Goal: Task Accomplishment & Management: Use online tool/utility

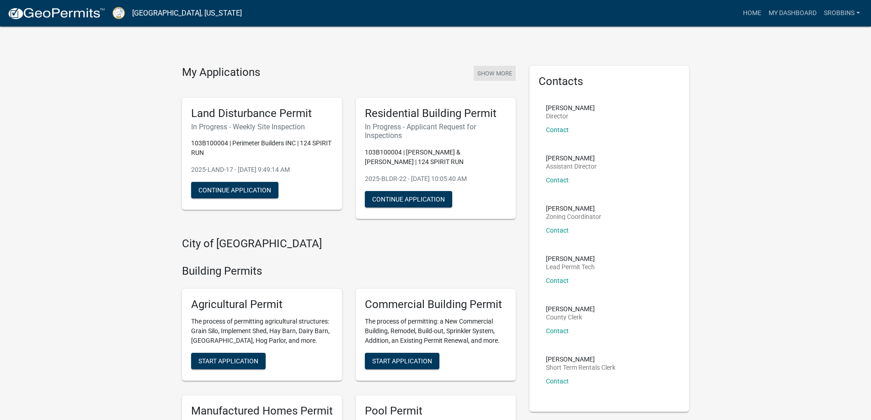
click at [490, 70] on button "Show More" at bounding box center [495, 73] width 42 height 15
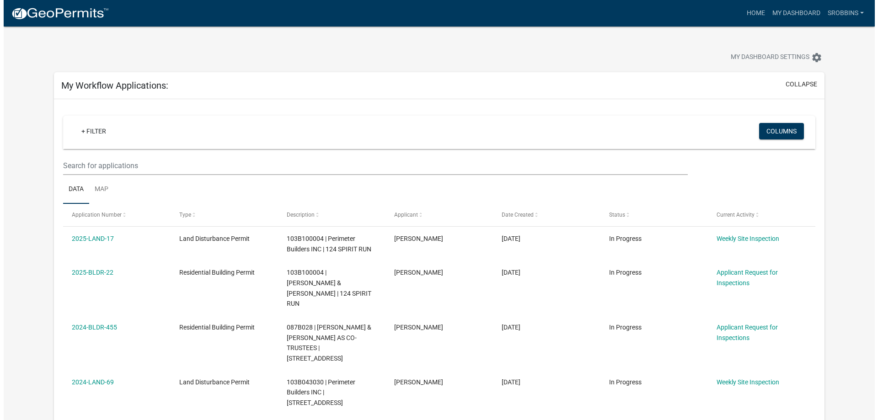
scroll to position [46, 0]
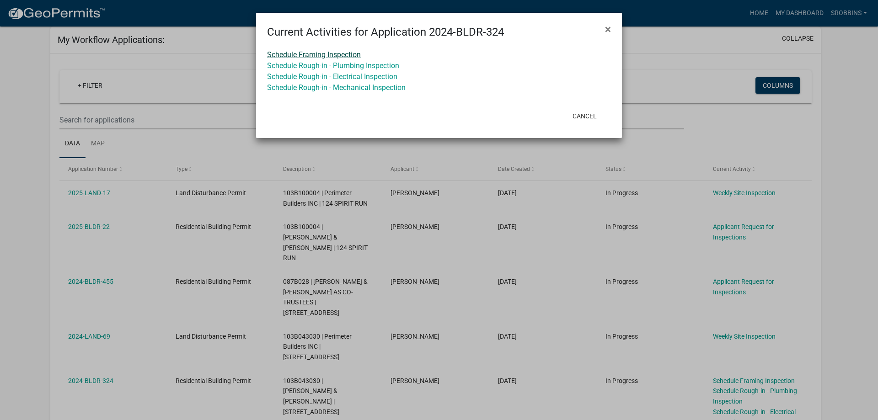
click at [318, 57] on link "Schedule Framing Inspection" at bounding box center [314, 54] width 94 height 9
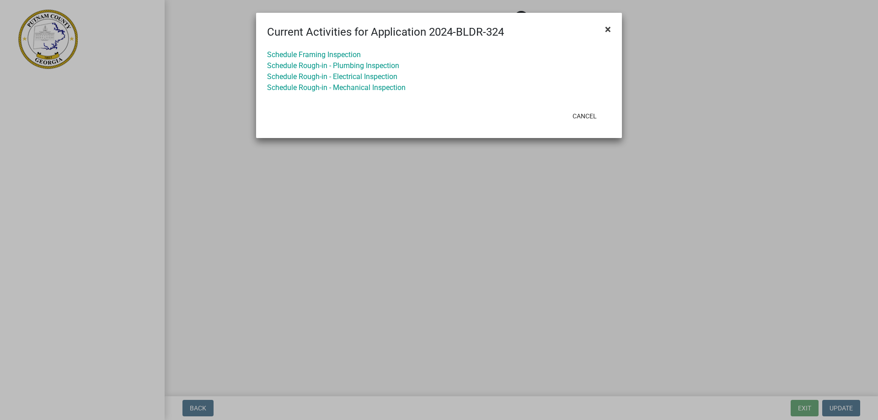
click at [607, 25] on span "×" at bounding box center [608, 29] width 6 height 13
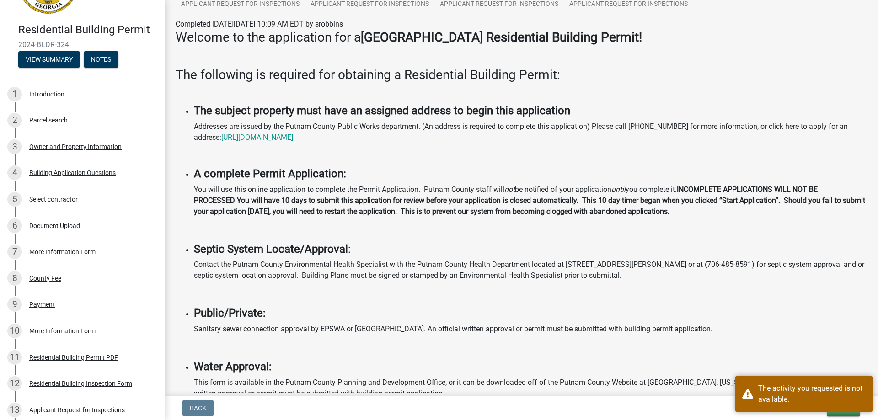
scroll to position [170, 0]
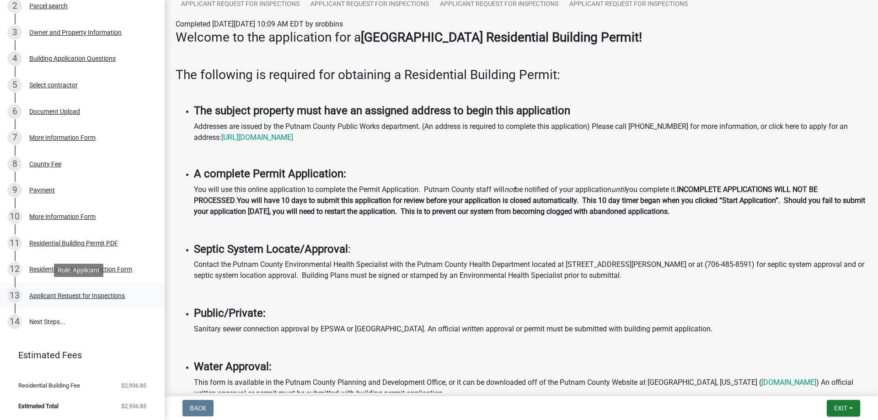
click at [54, 290] on div "13 Applicant Request for Inspections" at bounding box center [78, 295] width 143 height 15
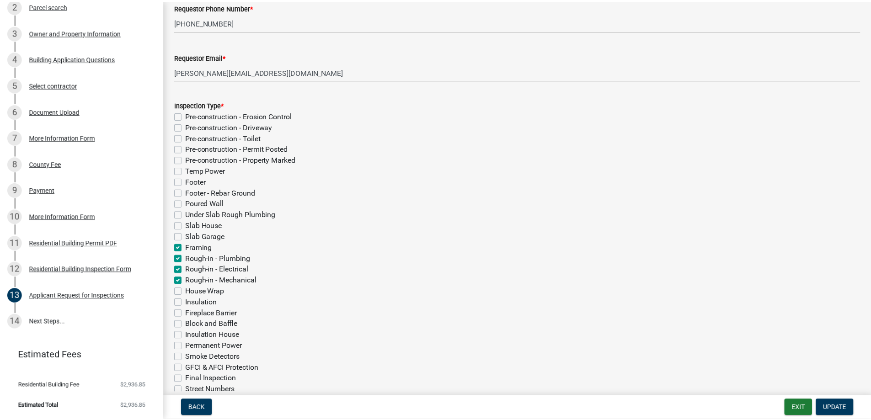
scroll to position [0, 0]
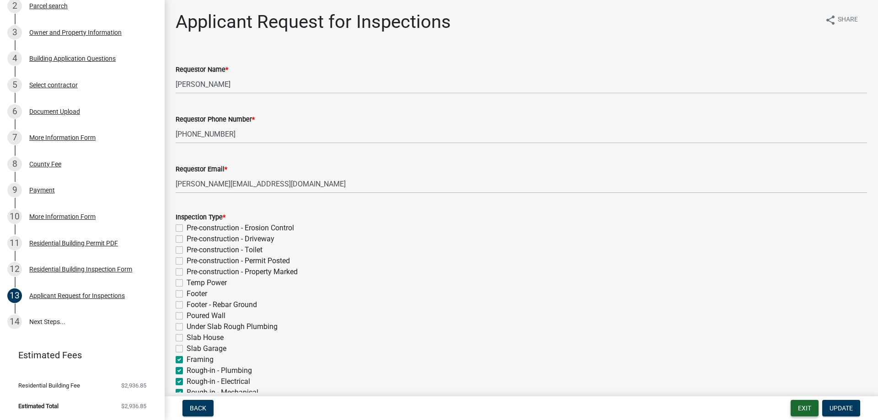
click at [795, 410] on button "Exit" at bounding box center [804, 408] width 28 height 16
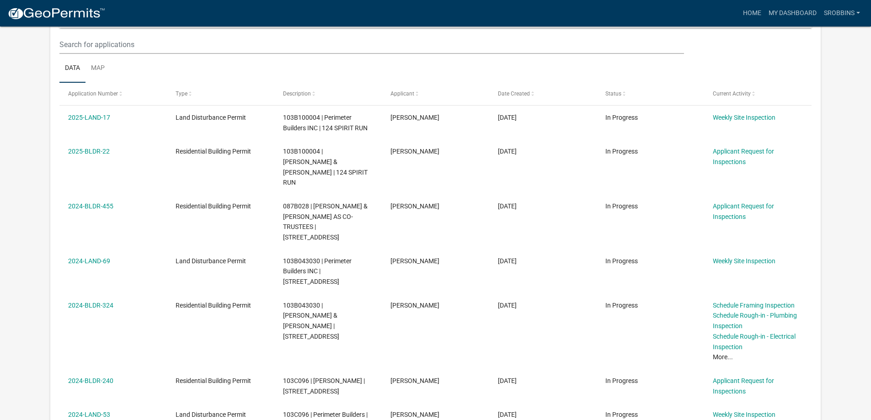
scroll to position [121, 0]
